Goal: Information Seeking & Learning: Learn about a topic

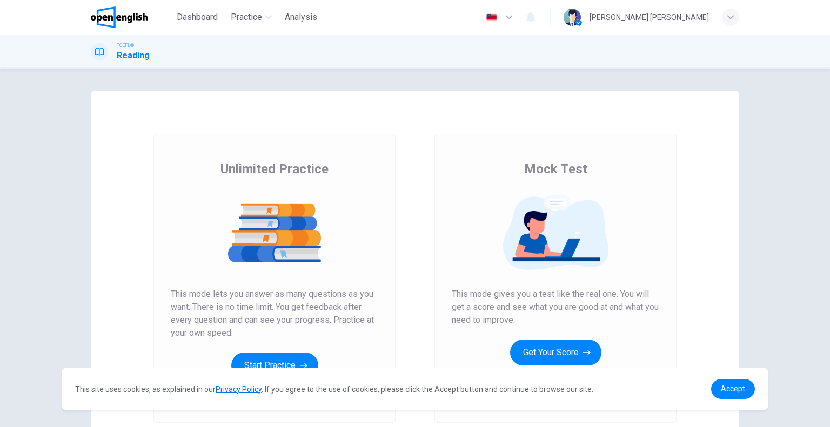
scroll to position [95, 0]
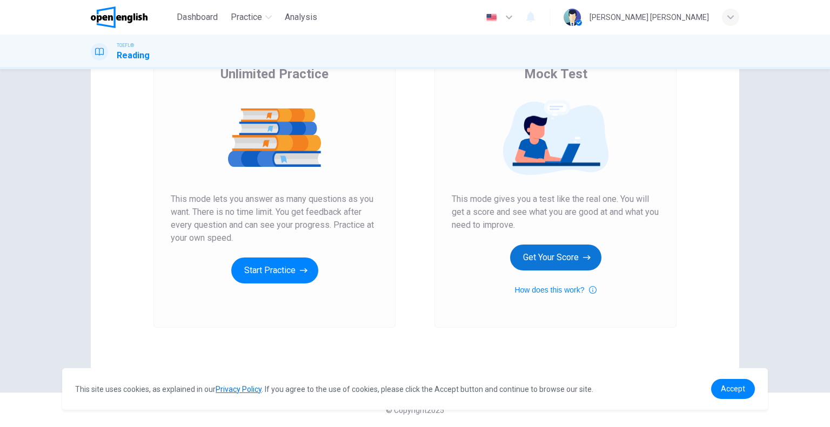
click at [551, 260] on button "Get Your Score" at bounding box center [555, 258] width 91 height 26
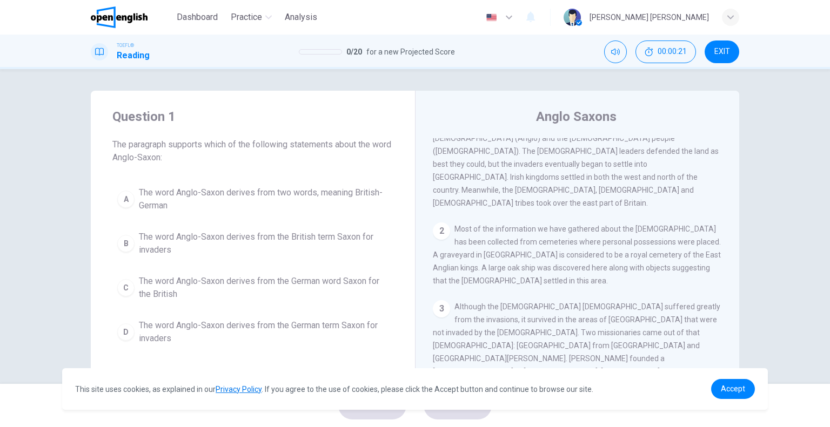
scroll to position [0, 0]
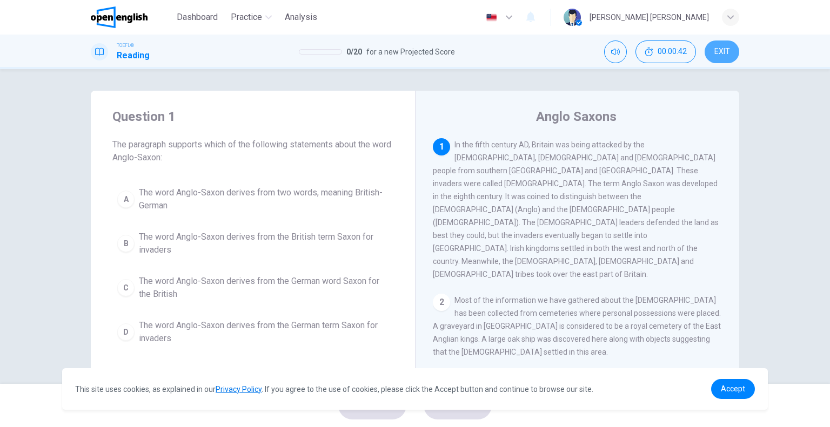
click at [733, 49] on button "EXIT" at bounding box center [722, 52] width 35 height 23
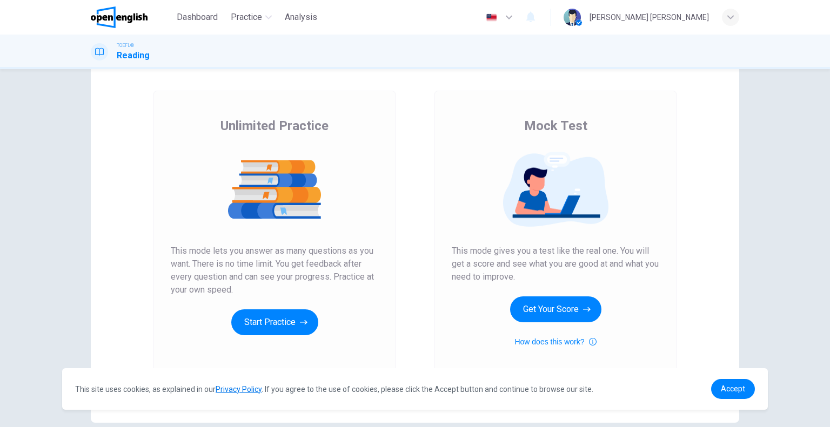
scroll to position [95, 0]
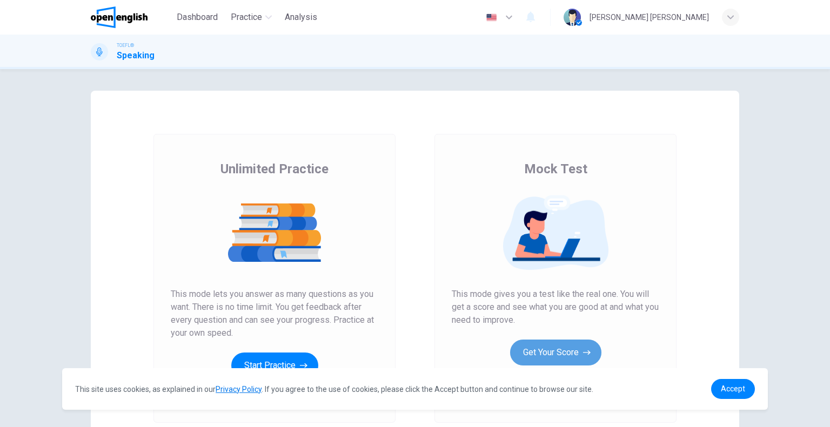
click at [553, 347] on button "Get Your Score" at bounding box center [555, 353] width 91 height 26
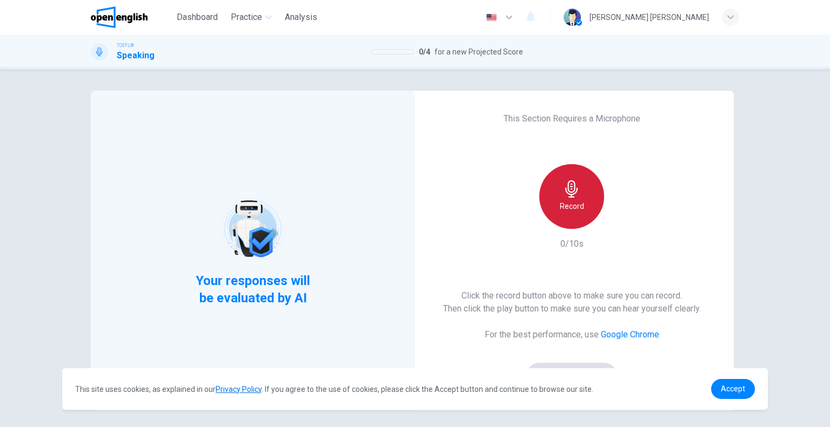
click at [579, 211] on h6 "Record" at bounding box center [572, 206] width 24 height 13
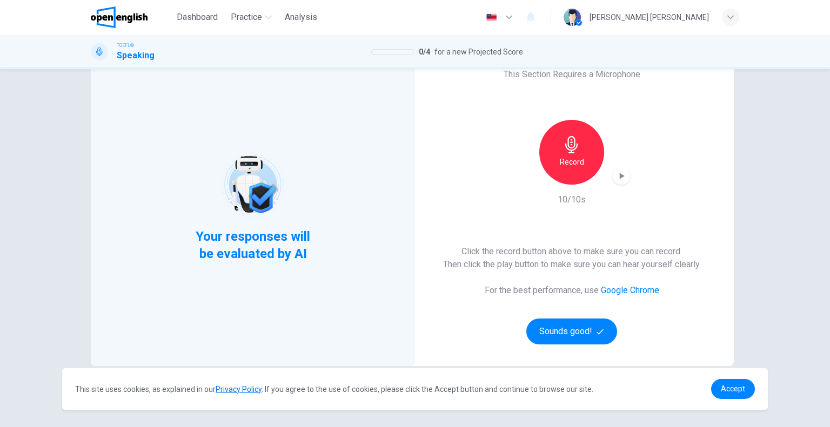
scroll to position [95, 0]
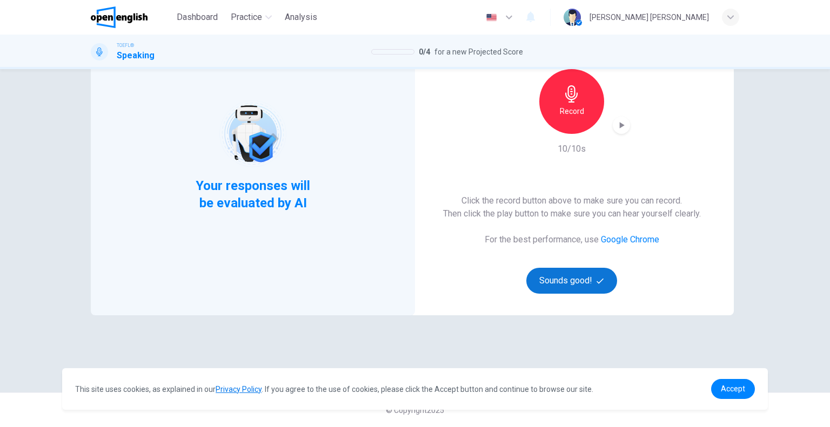
click at [566, 287] on button "Sounds good!" at bounding box center [571, 281] width 91 height 26
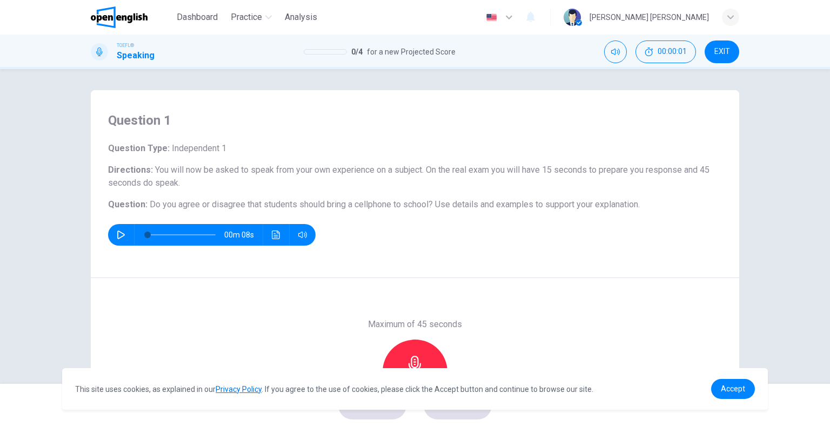
scroll to position [0, 0]
click at [112, 235] on button "button" at bounding box center [120, 236] width 17 height 22
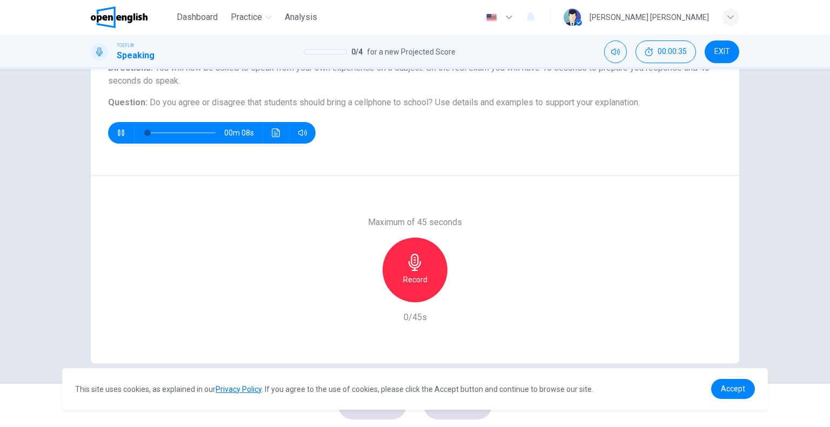
scroll to position [104, 0]
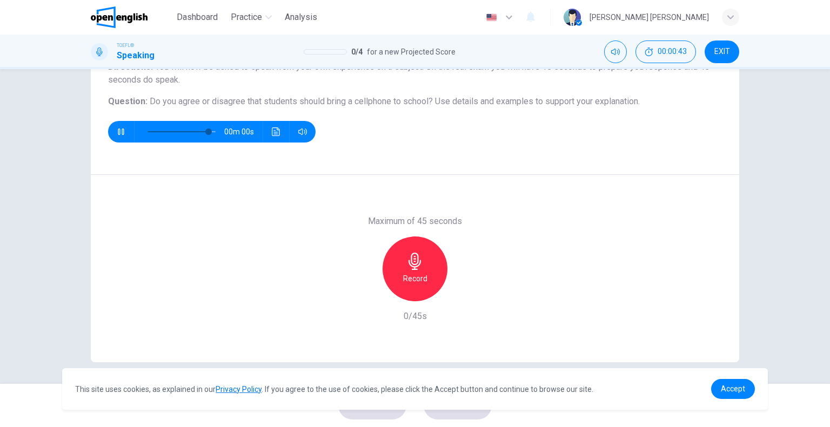
type input "*"
click at [428, 280] on div "Record" at bounding box center [415, 269] width 65 height 65
click at [426, 282] on div "Stop" at bounding box center [415, 269] width 65 height 65
click at [463, 296] on icon "button" at bounding box center [464, 292] width 11 height 11
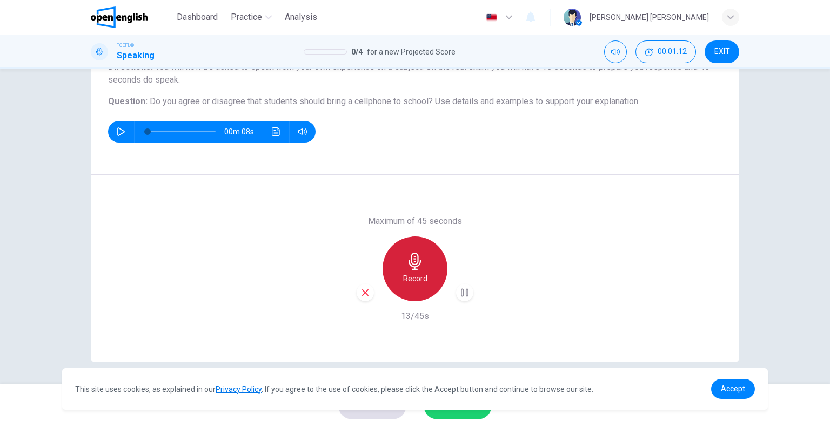
click at [428, 271] on div "Record" at bounding box center [415, 269] width 65 height 65
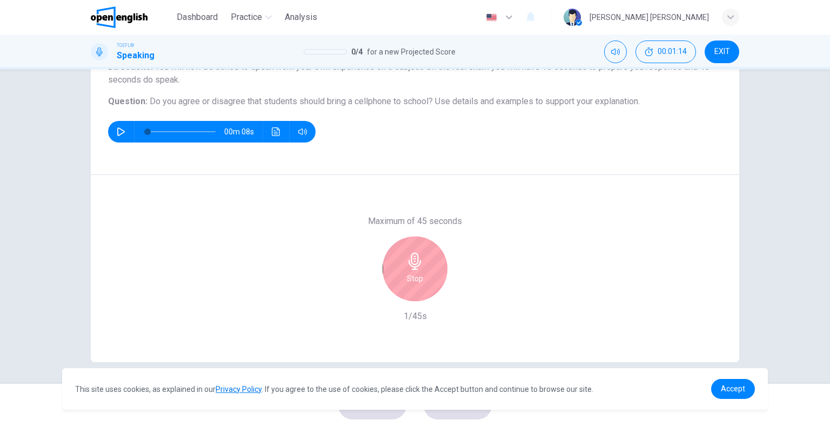
click at [432, 285] on div "Stop" at bounding box center [415, 269] width 65 height 65
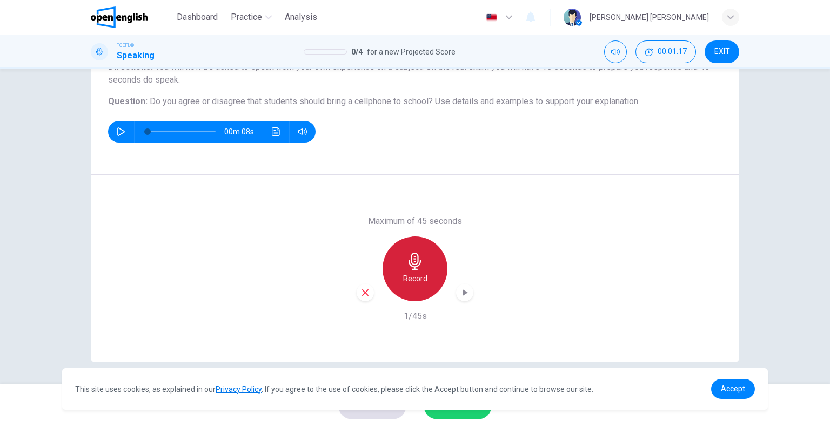
click at [431, 279] on div "Record" at bounding box center [415, 269] width 65 height 65
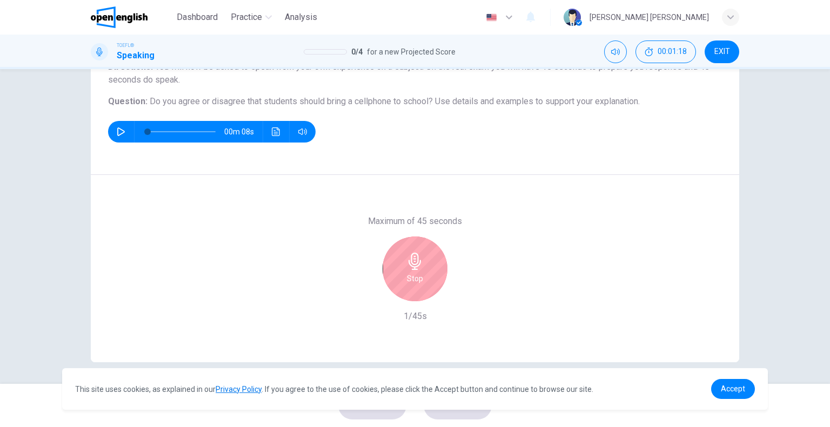
click at [407, 277] on h6 "Stop" at bounding box center [415, 278] width 16 height 13
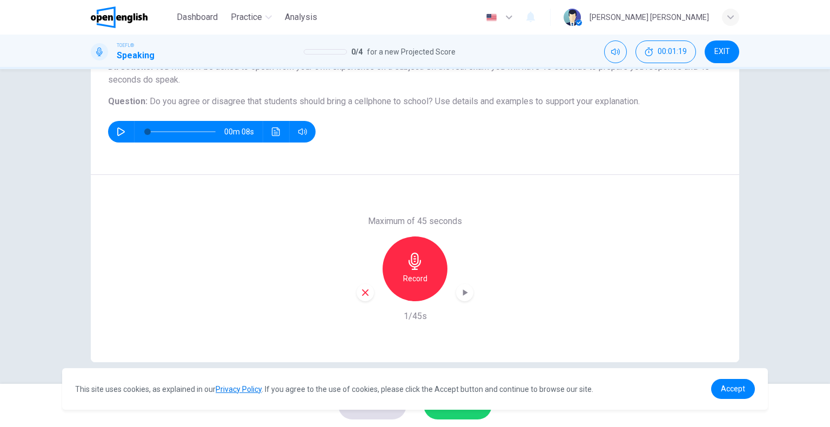
drag, startPoint x: 457, startPoint y: 282, endPoint x: 460, endPoint y: 289, distance: 8.5
click at [459, 287] on div "Record" at bounding box center [415, 269] width 117 height 65
click at [465, 297] on icon "button" at bounding box center [464, 292] width 11 height 11
click at [463, 293] on icon "button" at bounding box center [465, 293] width 5 height 6
click at [464, 296] on icon "button" at bounding box center [465, 293] width 8 height 8
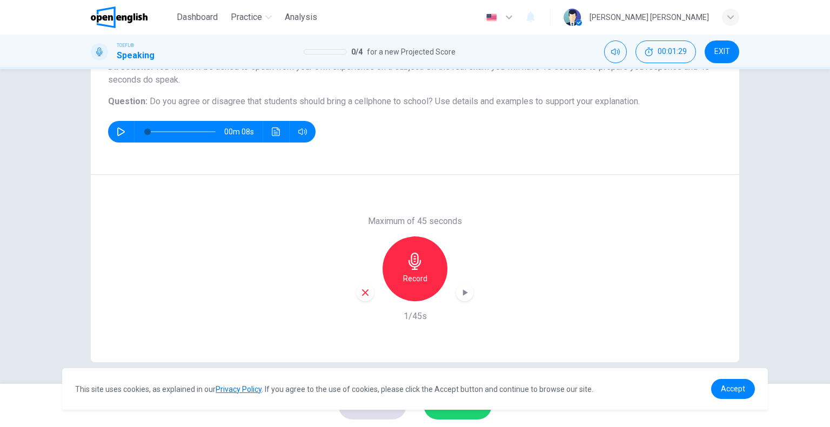
click at [468, 292] on div "button" at bounding box center [464, 292] width 17 height 17
click at [736, 399] on link "Accept" at bounding box center [733, 389] width 44 height 20
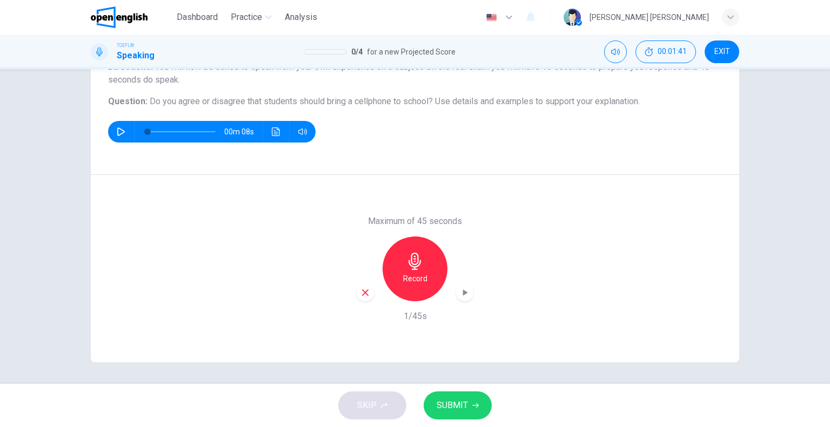
click at [480, 417] on button "SUBMIT" at bounding box center [458, 406] width 68 height 28
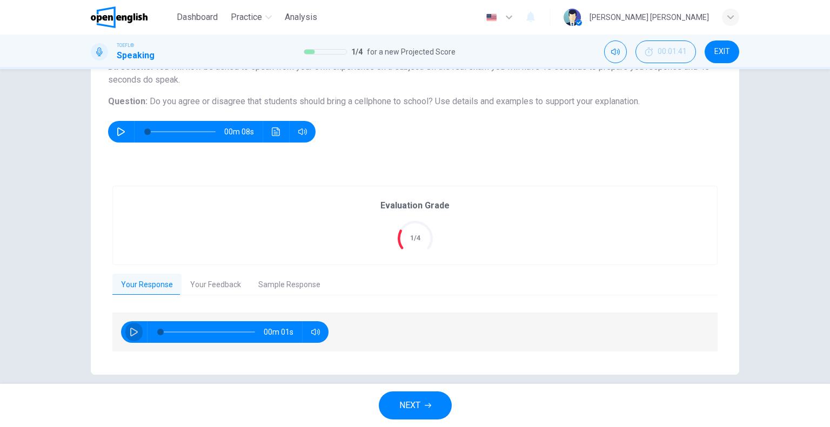
click at [137, 332] on button "button" at bounding box center [133, 333] width 17 height 22
click at [132, 329] on icon "button" at bounding box center [134, 332] width 9 height 9
type input "*"
click at [237, 274] on button "Your Feedback" at bounding box center [216, 285] width 68 height 23
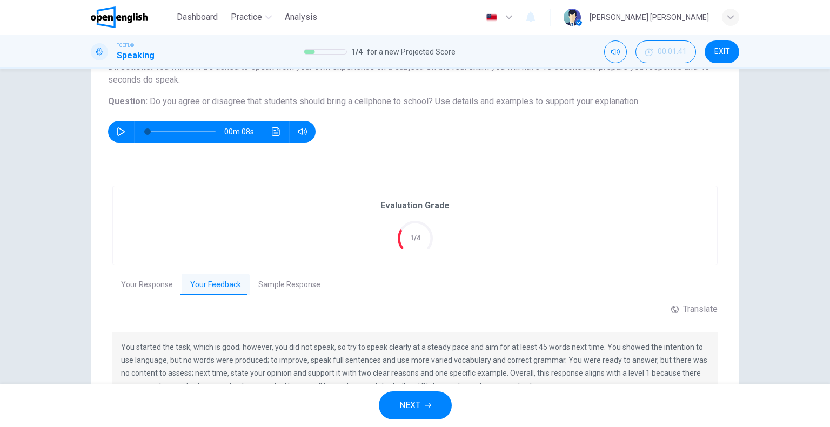
scroll to position [158, 0]
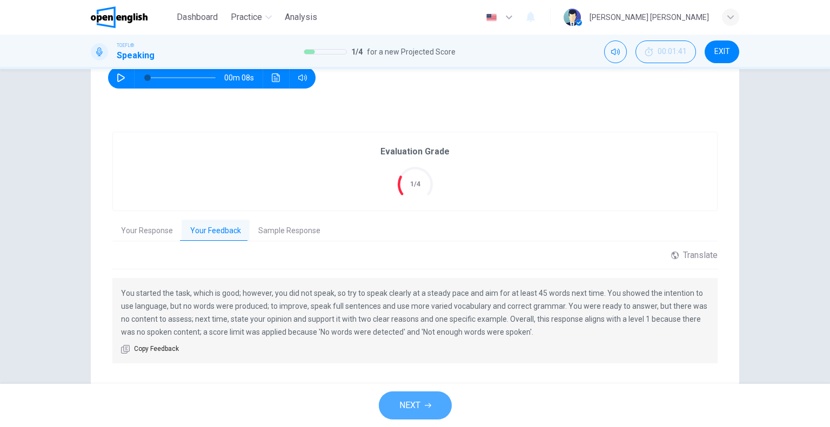
click at [422, 412] on button "NEXT" at bounding box center [415, 406] width 73 height 28
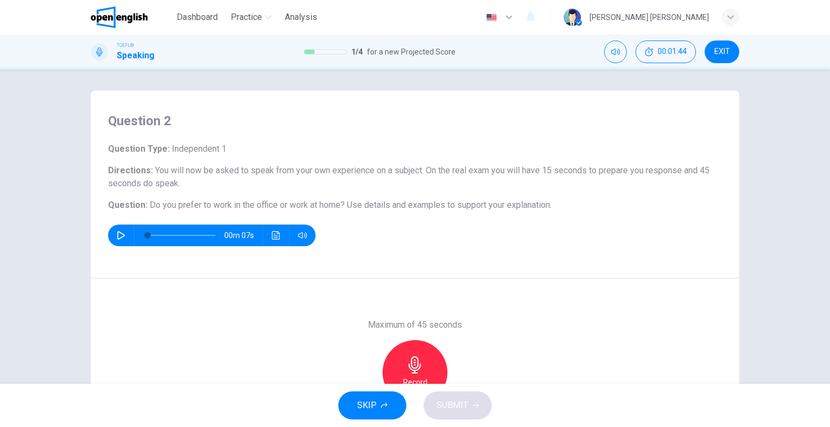
click at [114, 242] on button "button" at bounding box center [120, 236] width 17 height 22
type input "*"
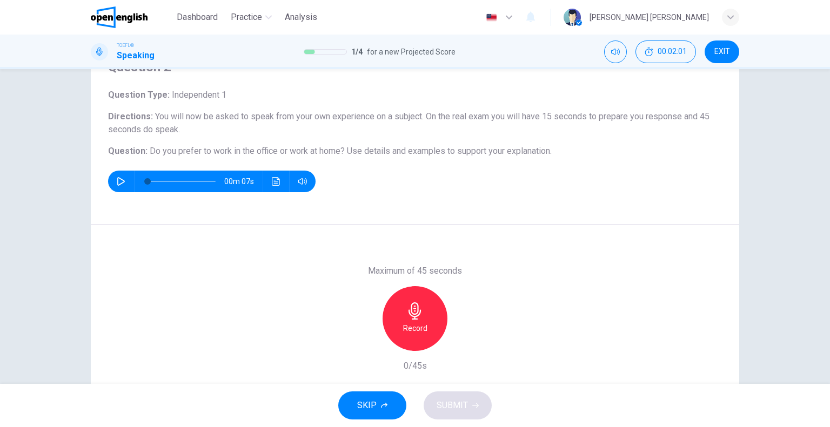
click at [406, 311] on icon "button" at bounding box center [414, 311] width 17 height 17
click at [467, 403] on span "SUBMIT" at bounding box center [452, 405] width 31 height 15
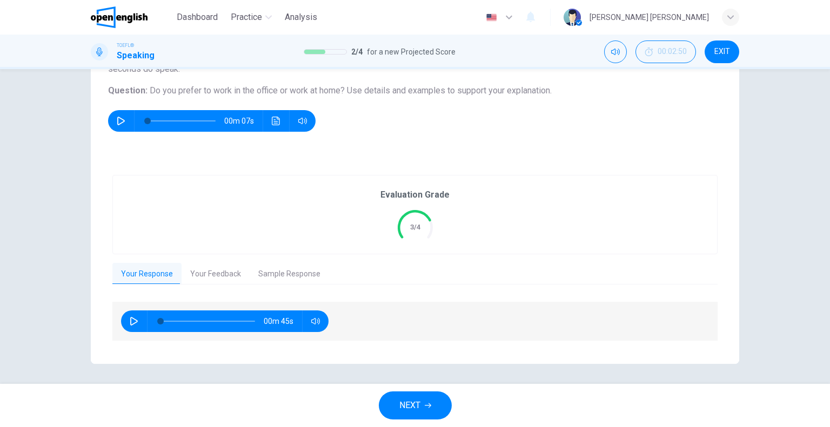
scroll to position [115, 0]
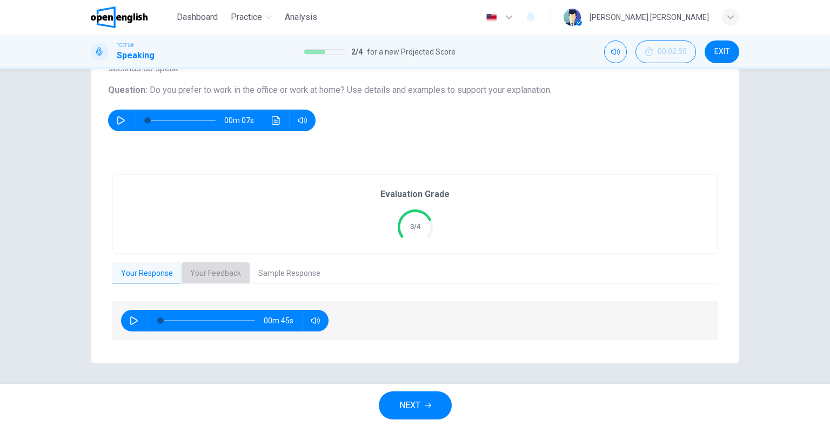
click at [212, 277] on button "Your Feedback" at bounding box center [216, 274] width 68 height 23
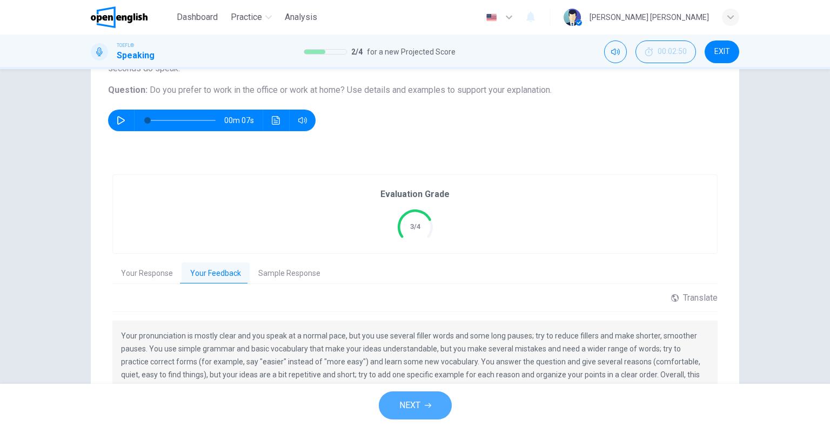
click at [421, 416] on button "NEXT" at bounding box center [415, 406] width 73 height 28
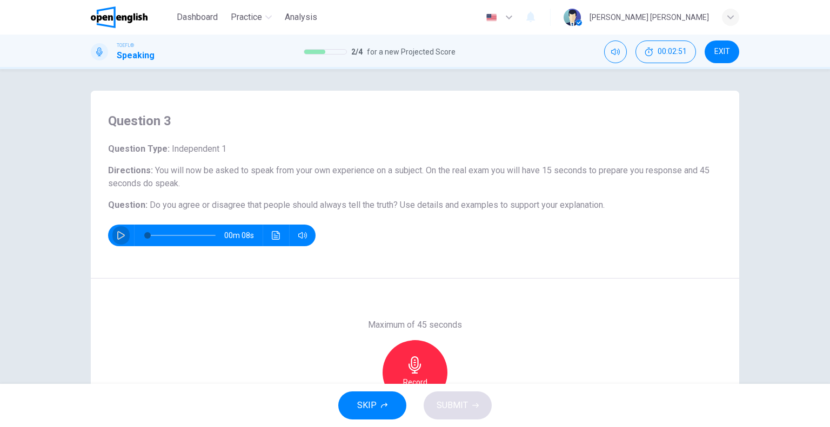
click at [117, 228] on button "button" at bounding box center [120, 236] width 17 height 22
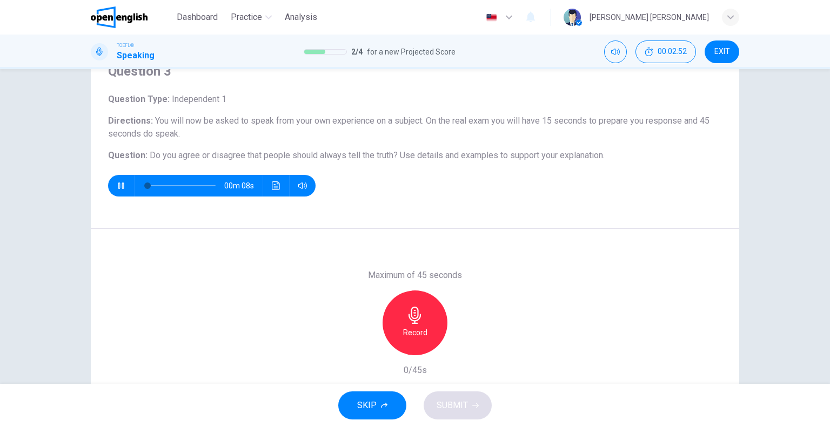
scroll to position [104, 0]
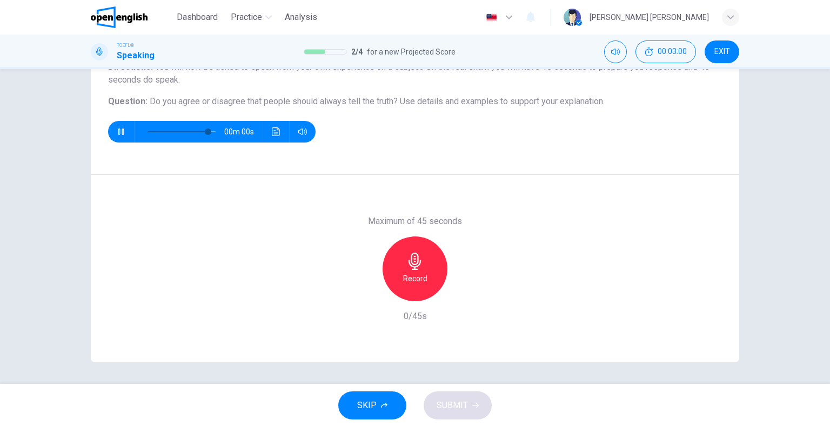
type input "*"
click at [406, 279] on h6 "Record" at bounding box center [415, 278] width 24 height 13
click at [439, 401] on span "SUBMIT" at bounding box center [452, 405] width 31 height 15
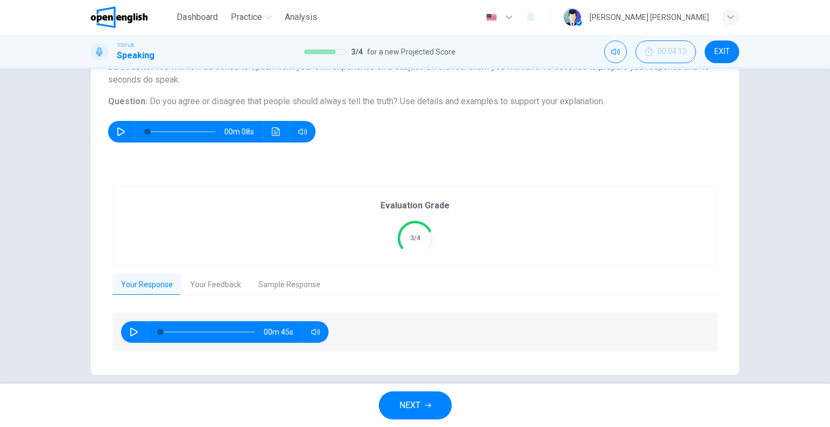
click at [215, 296] on div "Evaluation Grade 3/4 Your Response Your Feedback Sample Response 00m 45s Transl…" at bounding box center [414, 270] width 605 height 168
click at [212, 286] on button "Your Feedback" at bounding box center [216, 285] width 68 height 23
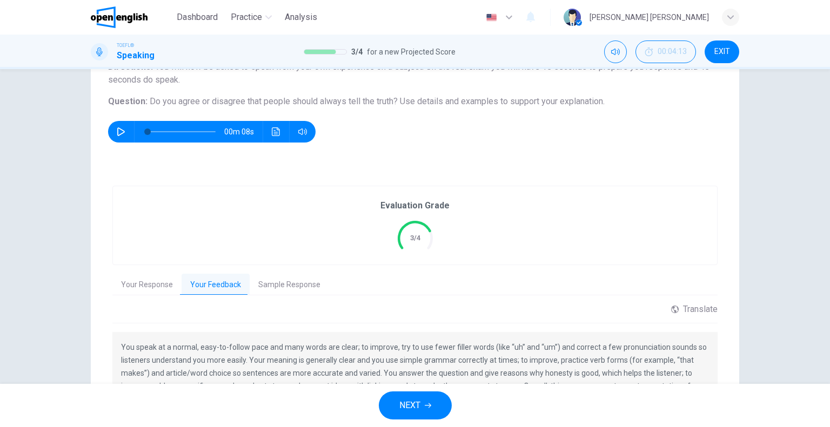
click at [404, 396] on button "NEXT" at bounding box center [415, 406] width 73 height 28
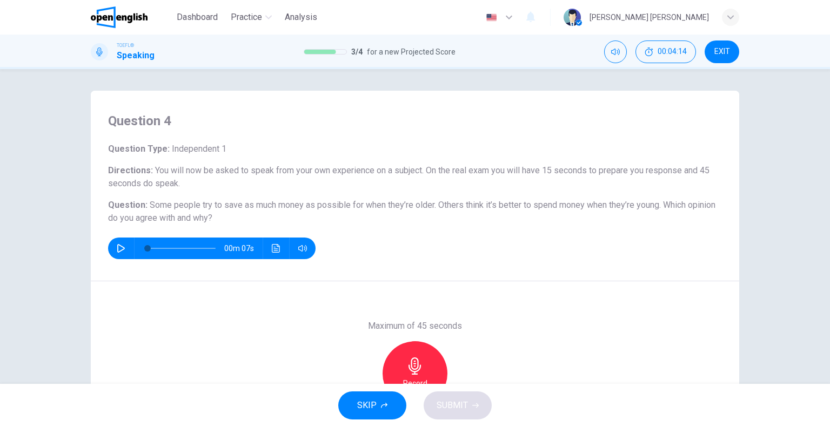
click at [121, 246] on icon "button" at bounding box center [121, 248] width 9 height 9
type input "*"
click at [401, 363] on div "Record" at bounding box center [415, 374] width 65 height 65
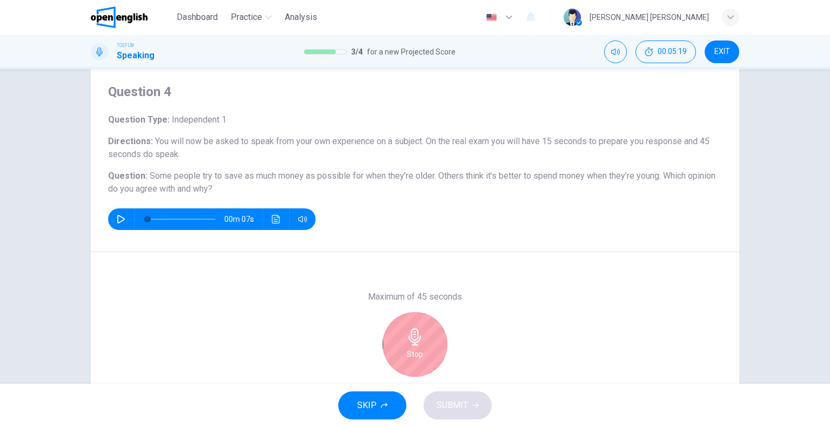
scroll to position [54, 0]
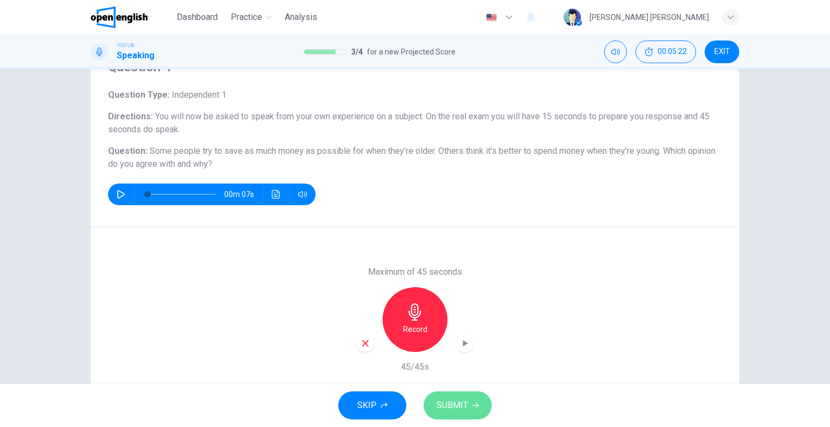
click at [478, 410] on button "SUBMIT" at bounding box center [458, 406] width 68 height 28
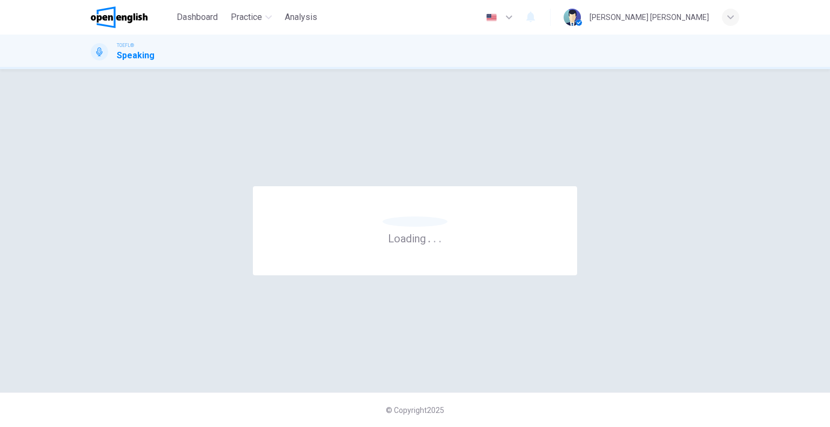
scroll to position [0, 0]
